Goal: Task Accomplishment & Management: Manage account settings

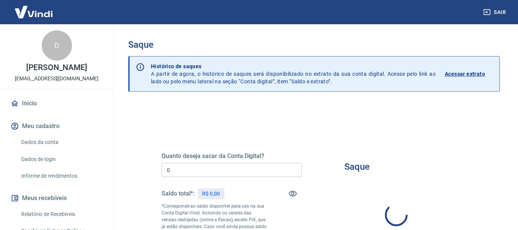
type input "R$ 0,00"
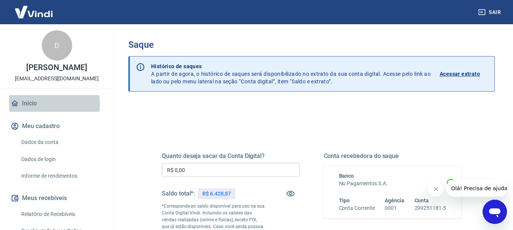
click at [28, 104] on link "Início" at bounding box center [56, 103] width 95 height 17
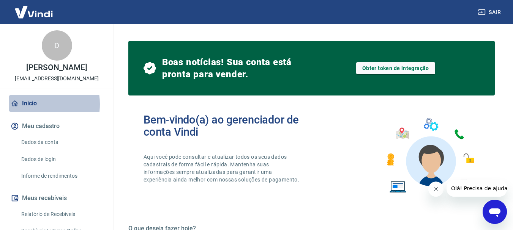
click at [28, 104] on link "Início" at bounding box center [56, 103] width 95 height 17
click at [25, 105] on link "Início" at bounding box center [56, 103] width 95 height 17
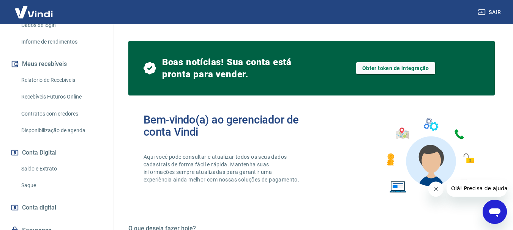
scroll to position [147, 0]
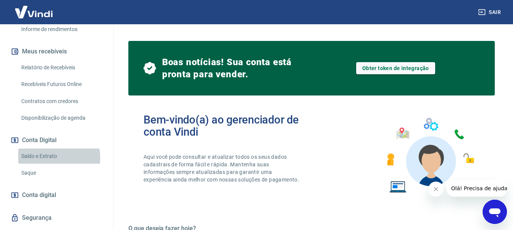
click at [53, 158] on link "Saldo e Extrato" at bounding box center [61, 157] width 86 height 16
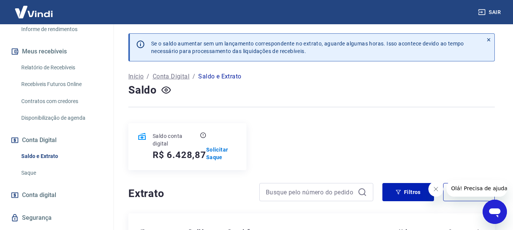
click at [174, 77] on p "Conta Digital" at bounding box center [171, 76] width 37 height 9
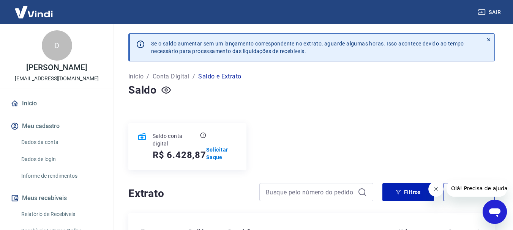
click at [174, 77] on p "Conta Digital" at bounding box center [171, 76] width 37 height 9
